Goal: Information Seeking & Learning: Learn about a topic

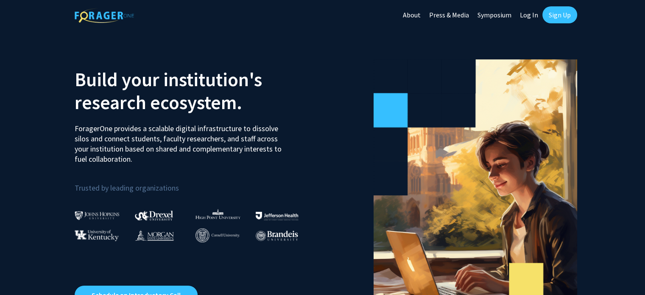
click at [527, 13] on link "Log In" at bounding box center [528, 15] width 27 height 30
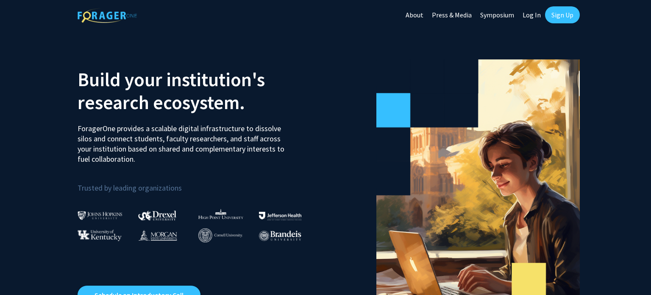
select select
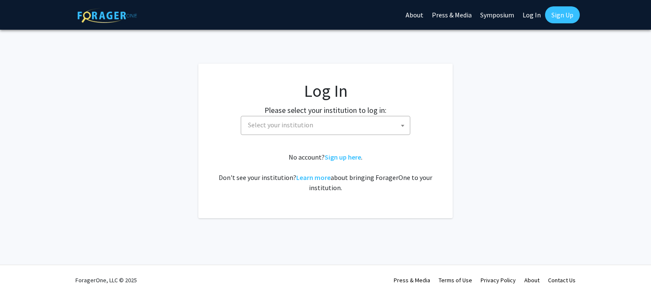
click at [336, 127] on span "Select your institution" at bounding box center [327, 124] width 165 height 17
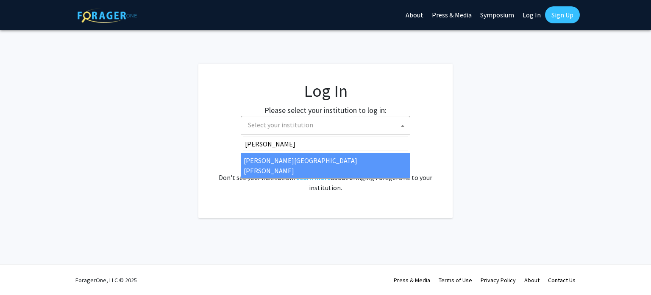
type input "john"
select select "1"
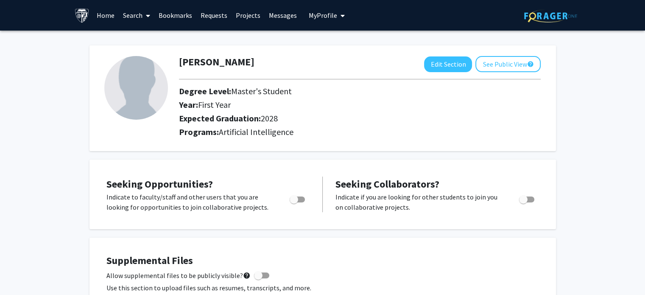
click at [135, 14] on link "Search" at bounding box center [137, 15] width 36 height 30
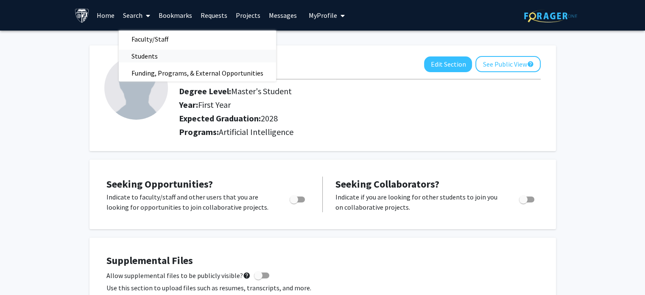
click at [143, 54] on span "Students" at bounding box center [145, 55] width 52 height 17
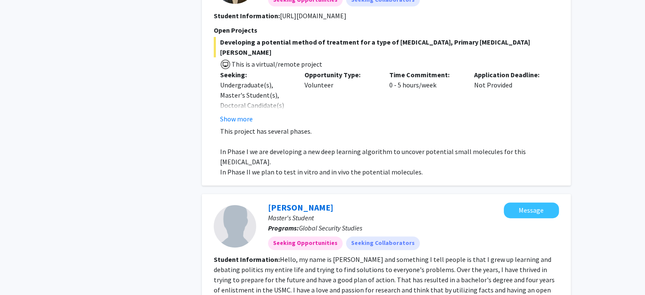
scroll to position [297, 0]
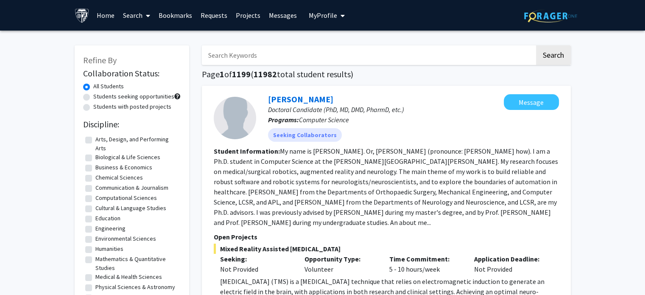
click at [219, 15] on link "Requests" at bounding box center [213, 15] width 35 height 30
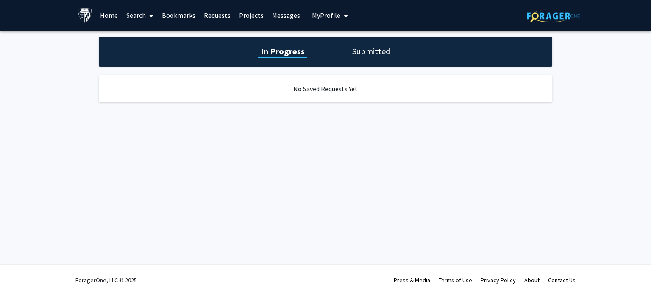
click at [247, 15] on link "Projects" at bounding box center [251, 15] width 33 height 30
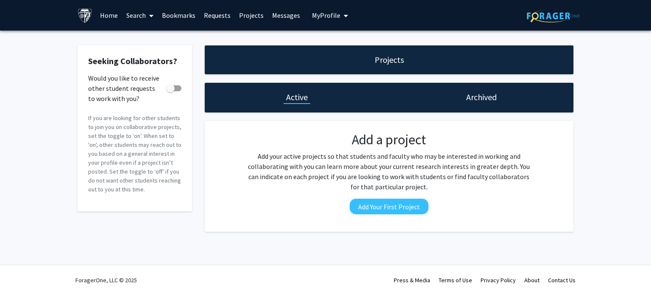
click at [140, 17] on link "Search" at bounding box center [140, 15] width 36 height 30
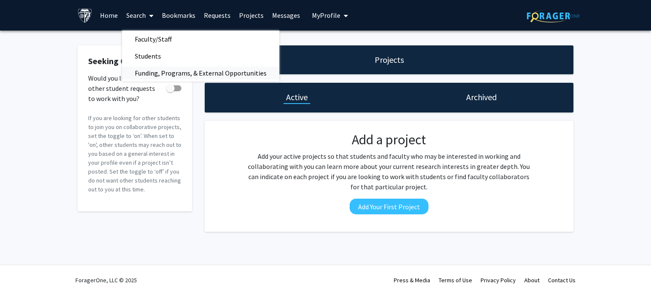
click at [169, 72] on span "Funding, Programs, & External Opportunities" at bounding box center [200, 72] width 157 height 17
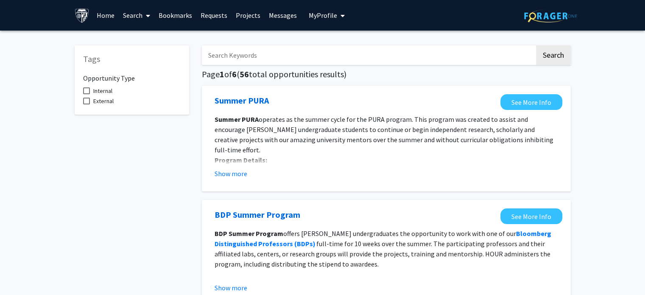
click at [86, 89] on span at bounding box center [86, 90] width 7 height 7
click at [86, 94] on input "Internal" at bounding box center [86, 94] width 0 height 0
checkbox input "true"
click at [140, 15] on link "Search" at bounding box center [137, 15] width 36 height 30
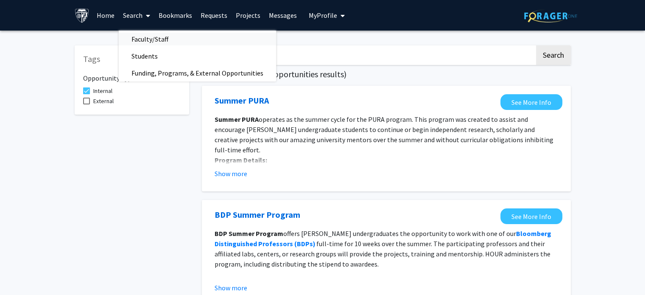
click at [143, 39] on span "Faculty/Staff" at bounding box center [150, 39] width 62 height 17
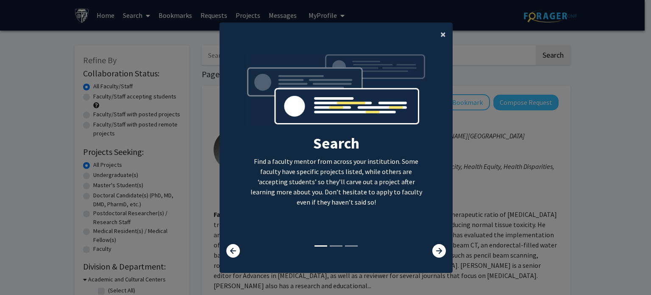
click at [440, 34] on span "×" at bounding box center [443, 34] width 6 height 13
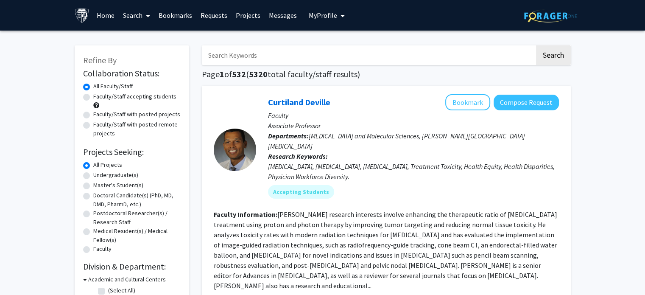
click at [93, 96] on label "Faculty/Staff accepting students" at bounding box center [134, 96] width 83 height 9
click at [93, 96] on input "Faculty/Staff accepting students" at bounding box center [96, 95] width 6 height 6
radio input "true"
click at [290, 56] on input "Search Keywords" at bounding box center [368, 54] width 333 height 19
type input "neuro"
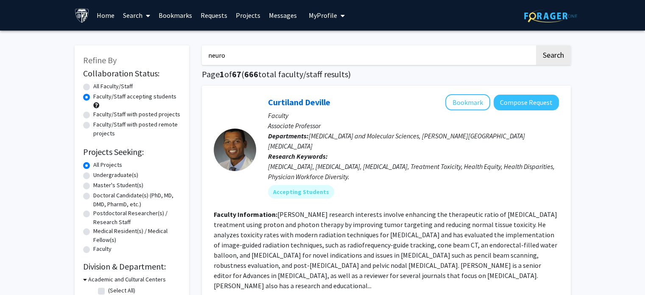
click at [536, 45] on button "Search" at bounding box center [553, 54] width 35 height 19
radio input "true"
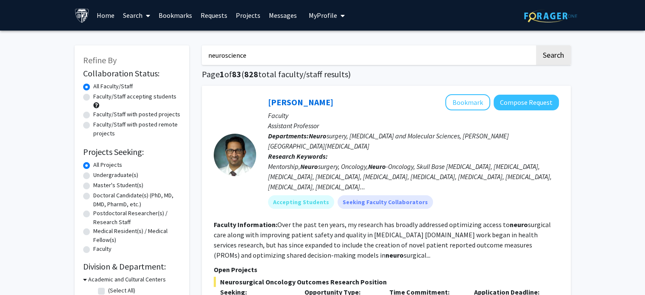
type input "neuroscience"
click at [536, 45] on button "Search" at bounding box center [553, 54] width 35 height 19
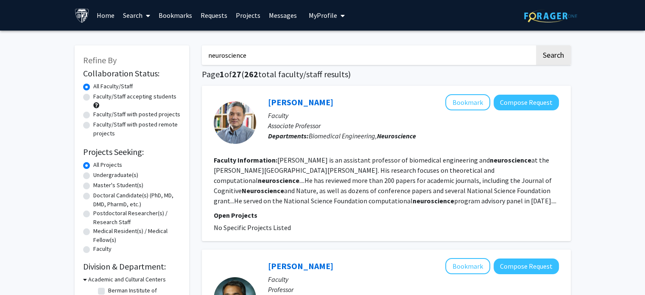
click at [105, 14] on link "Home" at bounding box center [105, 15] width 26 height 30
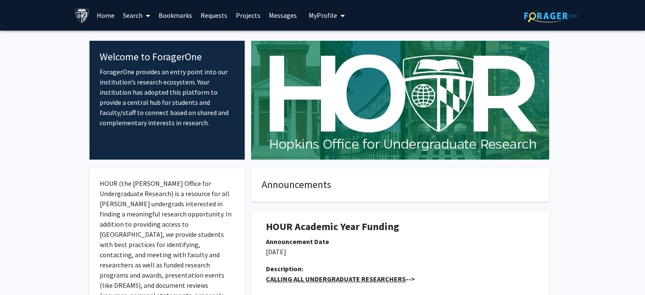
click at [323, 17] on span "My Profile" at bounding box center [323, 15] width 28 height 8
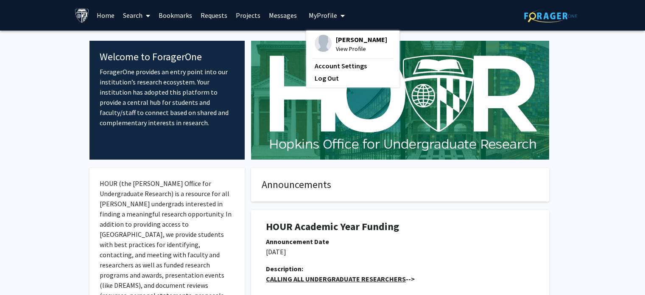
click at [346, 36] on span "Paul Schmidt" at bounding box center [361, 39] width 51 height 9
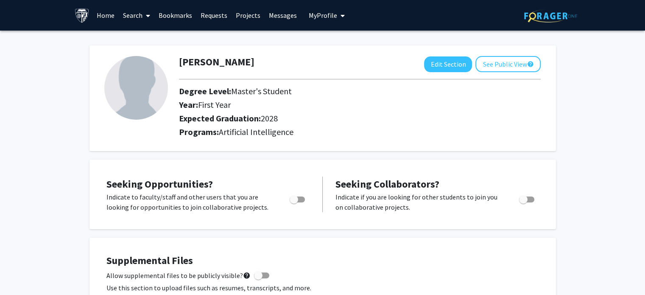
click at [137, 84] on img at bounding box center [136, 88] width 64 height 64
